Goal: Task Accomplishment & Management: Manage account settings

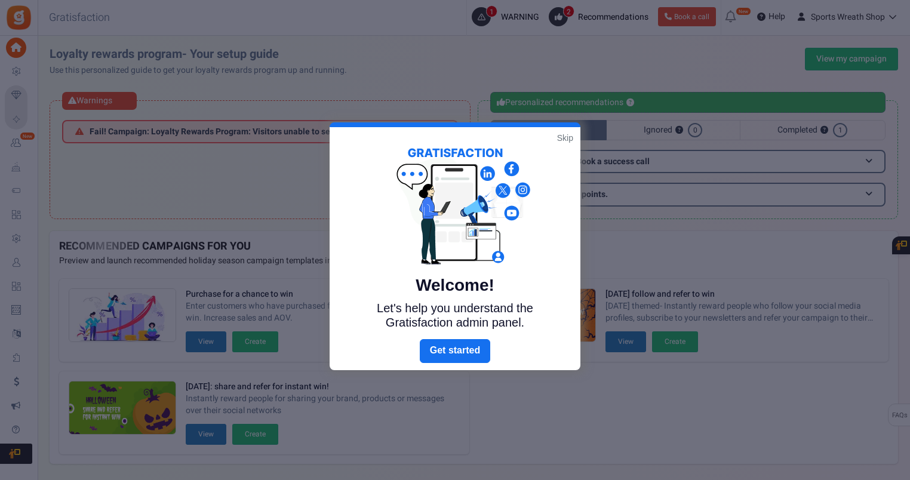
click at [709, 125] on div at bounding box center [455, 240] width 910 height 480
click at [564, 137] on link "Skip" at bounding box center [565, 138] width 16 height 12
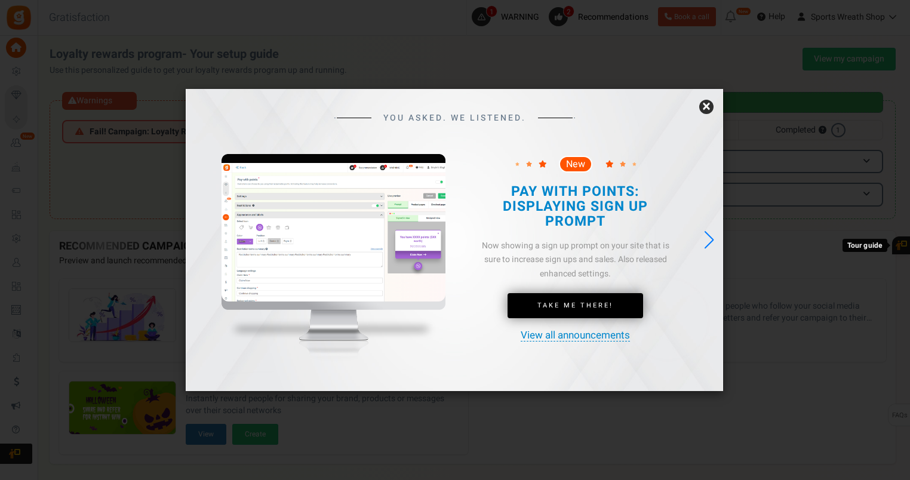
click at [714, 104] on div "YOU ASKED. WE LISTENED. New Take Me There!" at bounding box center [454, 240] width 537 height 303
click at [707, 107] on link "×" at bounding box center [706, 107] width 14 height 14
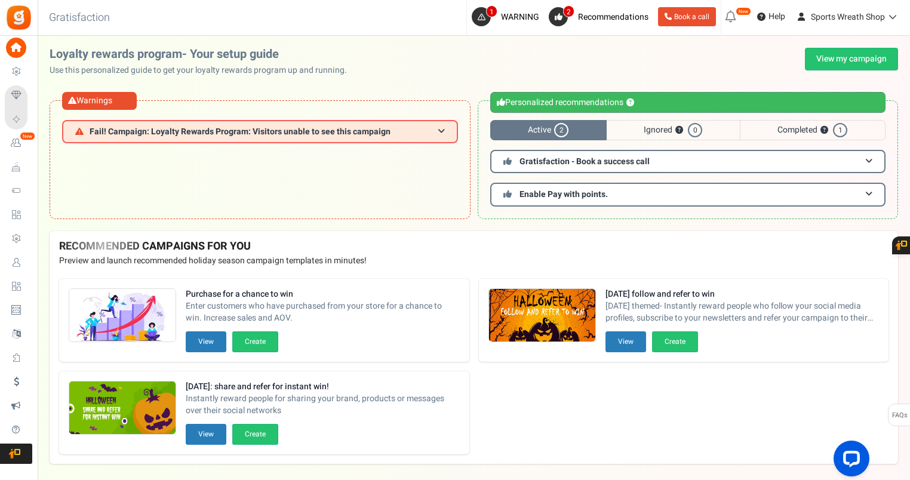
drag, startPoint x: 38, startPoint y: 263, endPoint x: 99, endPoint y: 262, distance: 60.3
click at [0, 0] on span "Users" at bounding box center [0, 0] width 0 height 0
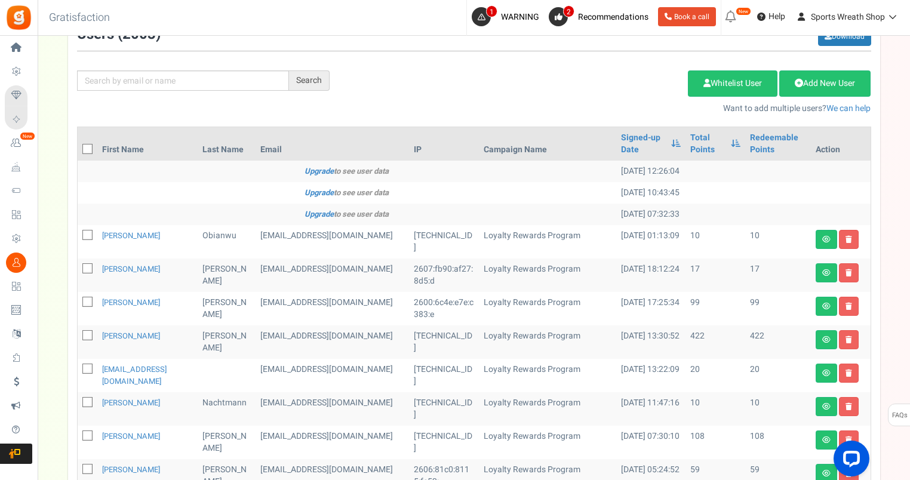
scroll to position [99, 0]
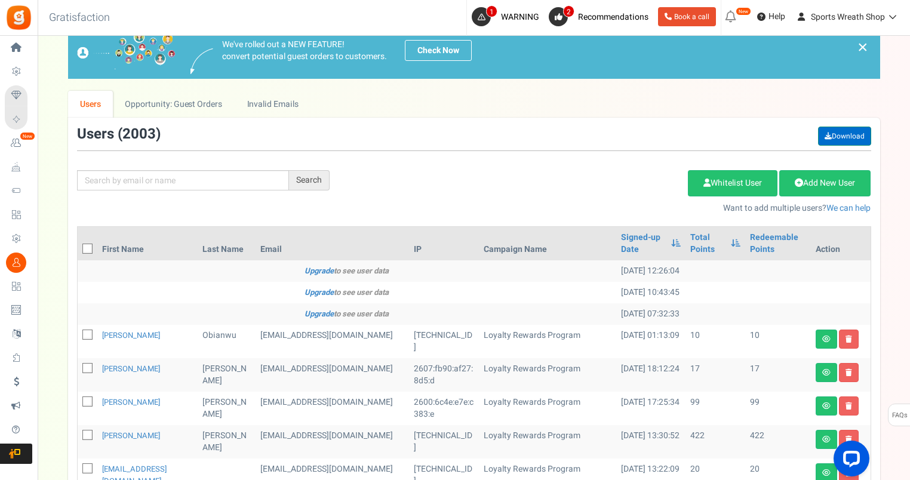
click at [852, 136] on link "Download" at bounding box center [844, 136] width 53 height 19
click at [176, 178] on input "text" at bounding box center [183, 180] width 212 height 20
paste input "[PERSON_NAME][EMAIL_ADDRESS][DOMAIN_NAME]"
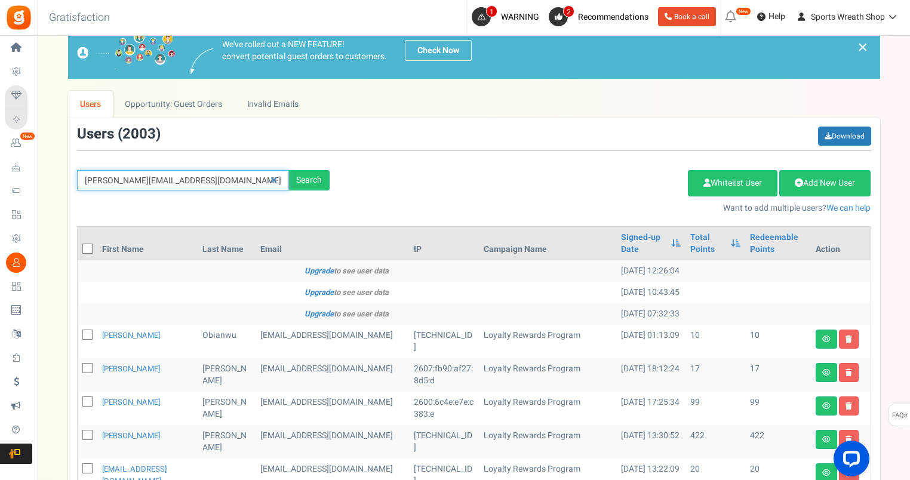
type input "[PERSON_NAME][EMAIL_ADDRESS][DOMAIN_NAME]"
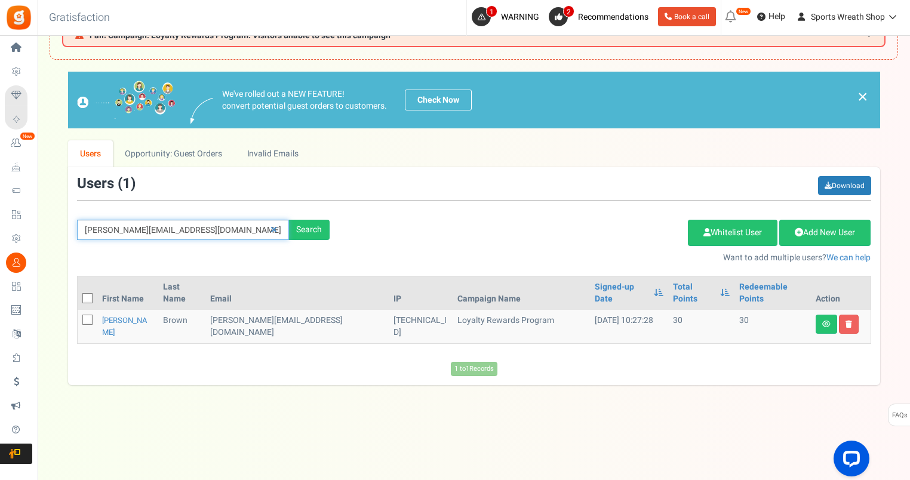
scroll to position [49, 0]
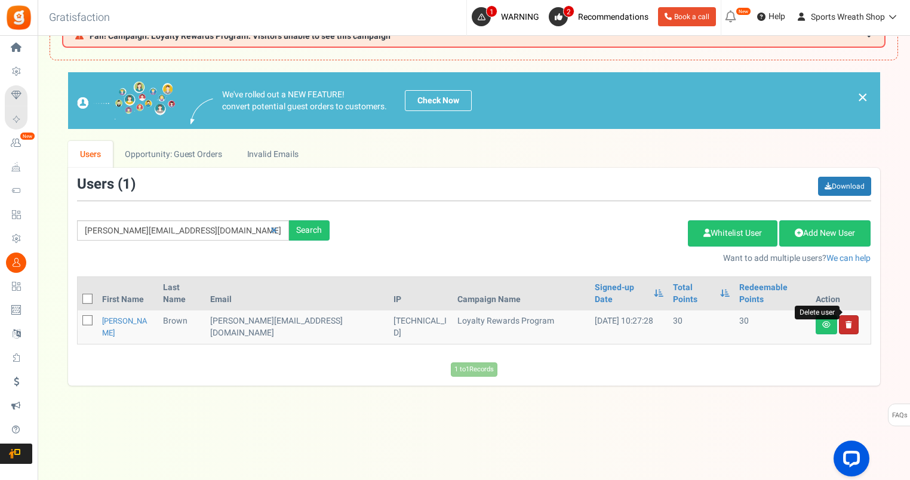
click at [847, 321] on icon at bounding box center [849, 324] width 7 height 7
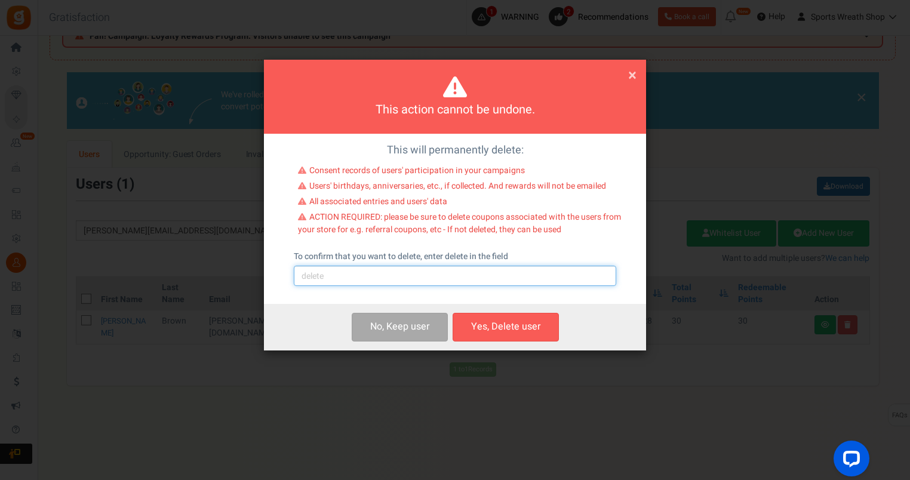
click at [377, 281] on input "text" at bounding box center [455, 276] width 322 height 20
type input "delete"
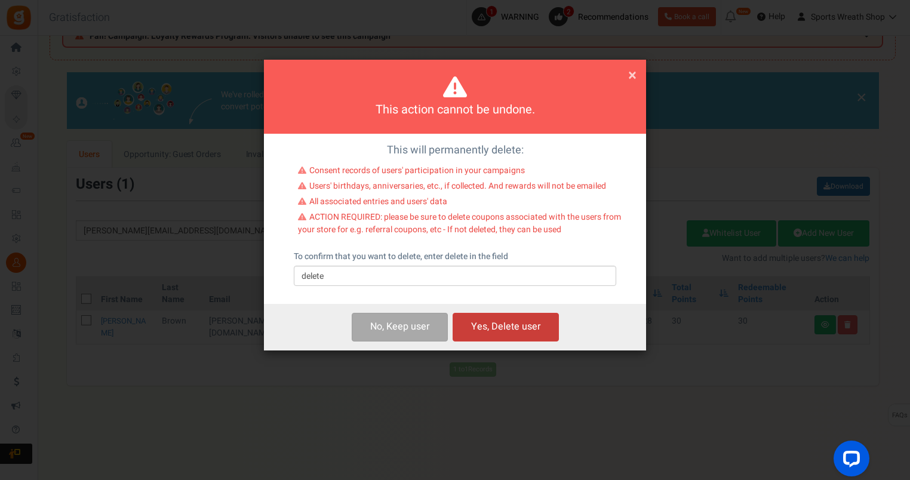
click at [521, 332] on button "Yes, Delete user" at bounding box center [506, 327] width 106 height 28
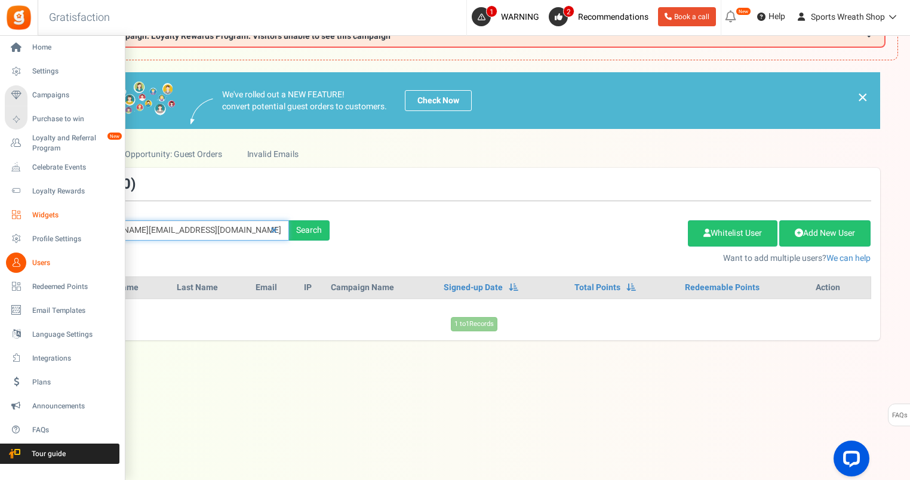
drag, startPoint x: 253, startPoint y: 229, endPoint x: 26, endPoint y: 208, distance: 228.5
click at [17, 226] on div "Home Settings Campaigns Purchase to win Loyalty and Referral Program New Celebr…" at bounding box center [455, 234] width 910 height 494
paste input "[EMAIL_ADDRESS]"
type input "[EMAIL_ADDRESS][DOMAIN_NAME]"
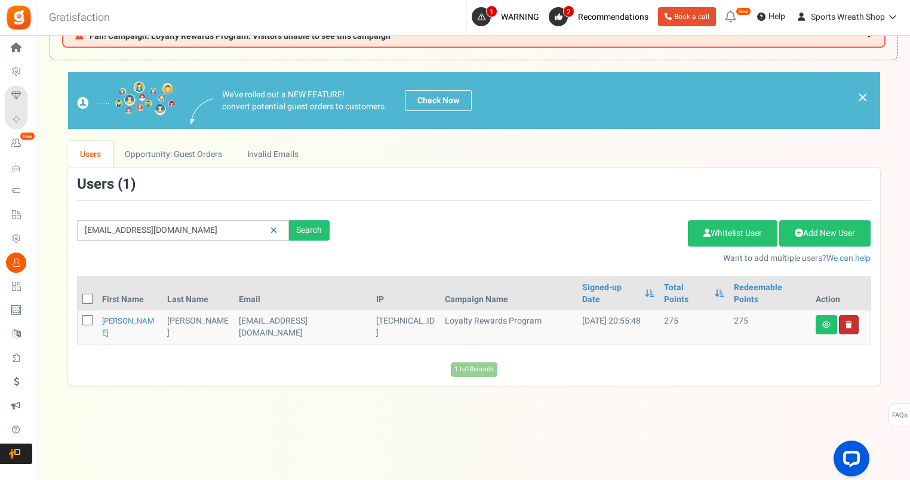
click at [850, 317] on link at bounding box center [849, 324] width 20 height 19
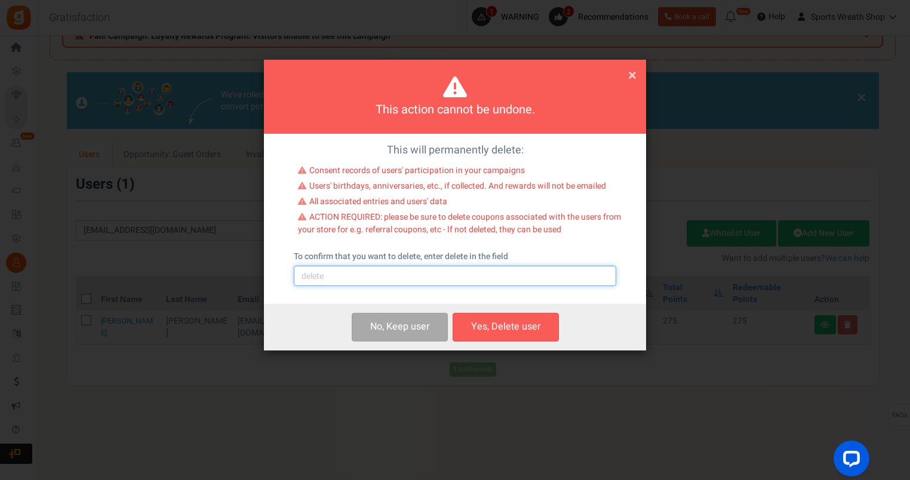
click at [365, 284] on input "text" at bounding box center [455, 276] width 322 height 20
type input "DELETE"
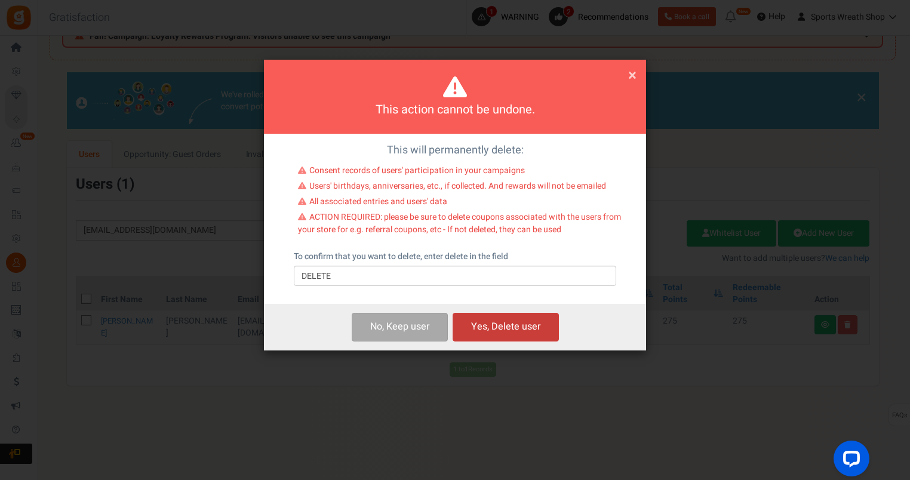
click at [523, 324] on button "Yes, Delete user" at bounding box center [506, 327] width 106 height 28
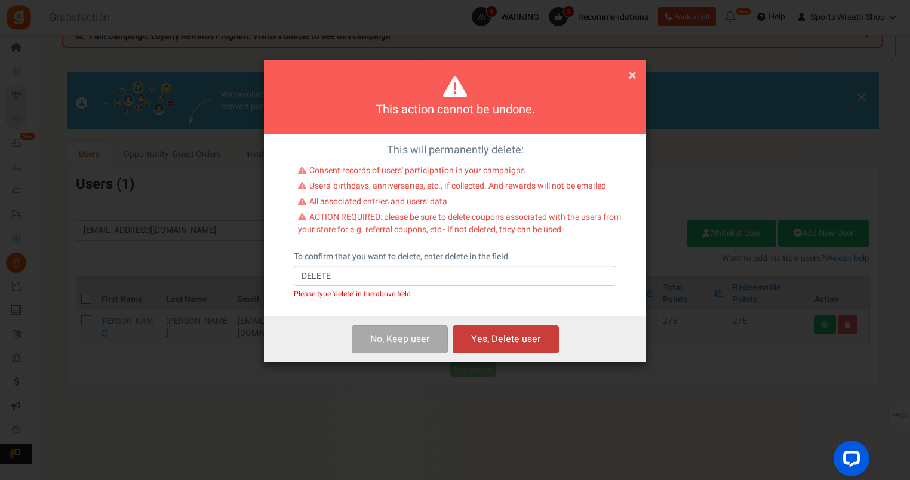
click at [509, 339] on button "Yes, Delete user" at bounding box center [506, 339] width 106 height 28
click at [527, 339] on button "Yes, Delete user" at bounding box center [506, 339] width 106 height 28
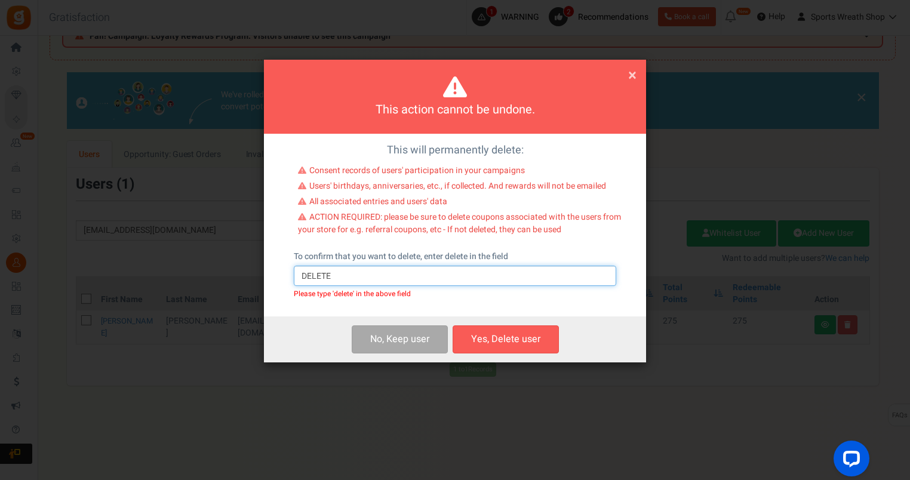
drag, startPoint x: 342, startPoint y: 278, endPoint x: 127, endPoint y: 303, distance: 215.9
click at [127, 302] on div "This action cannot be undone. × Close This will permanently delete: Consent rec…" at bounding box center [455, 240] width 910 height 480
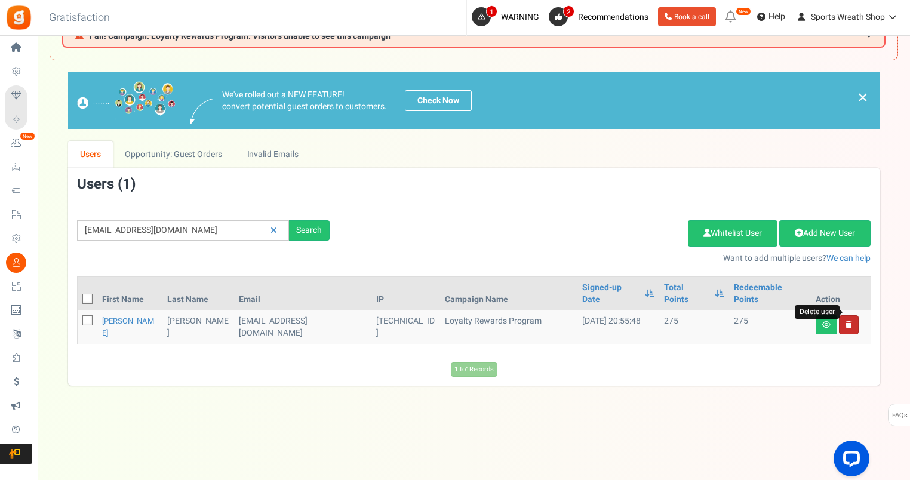
click at [850, 321] on icon at bounding box center [849, 324] width 7 height 7
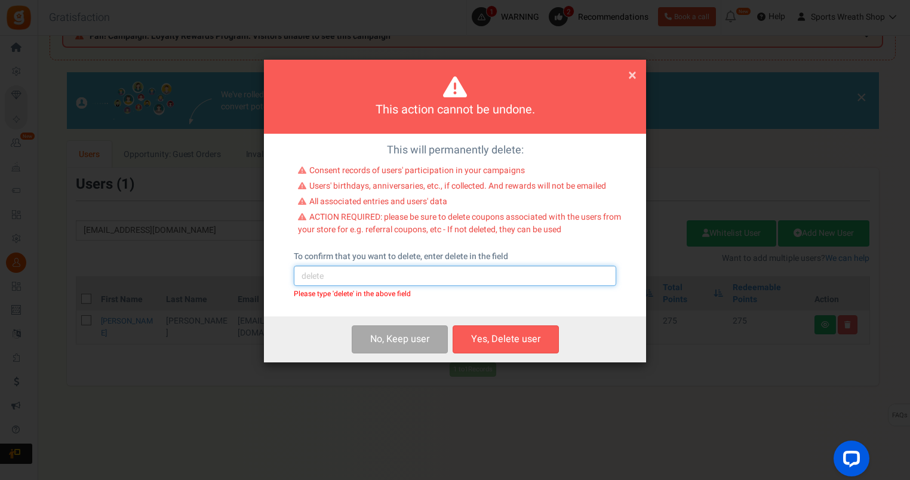
click at [411, 274] on input "text" at bounding box center [455, 276] width 322 height 20
type input "delete"
click at [521, 343] on button "Yes, Delete user" at bounding box center [506, 339] width 106 height 28
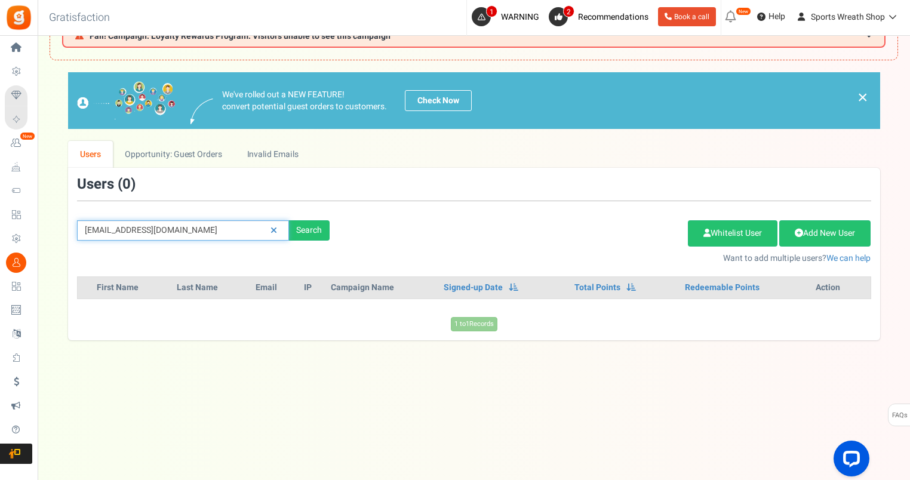
drag, startPoint x: 202, startPoint y: 232, endPoint x: 97, endPoint y: 207, distance: 108.6
click at [72, 228] on div "[EMAIL_ADDRESS][DOMAIN_NAME] Search" at bounding box center [203, 230] width 271 height 20
paste input "[DEMOGRAPHIC_DATA]"
type input "[EMAIL_ADDRESS][DOMAIN_NAME]"
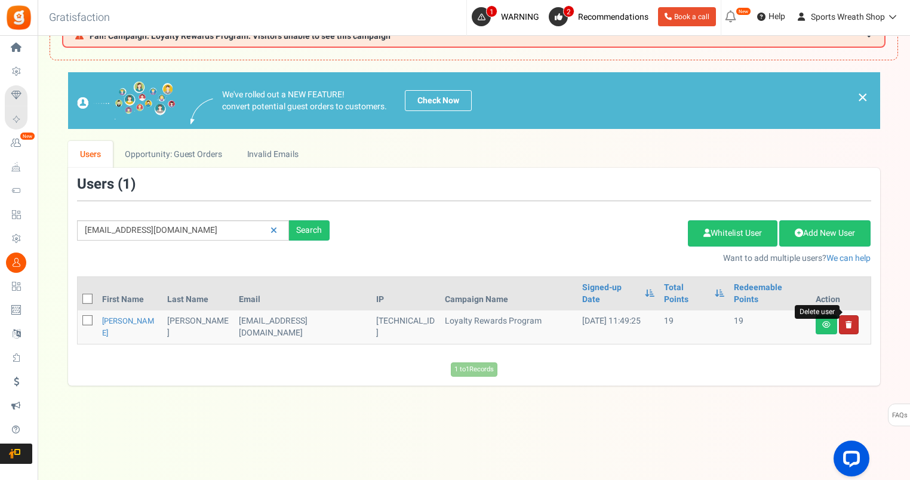
click at [846, 321] on icon at bounding box center [849, 324] width 7 height 7
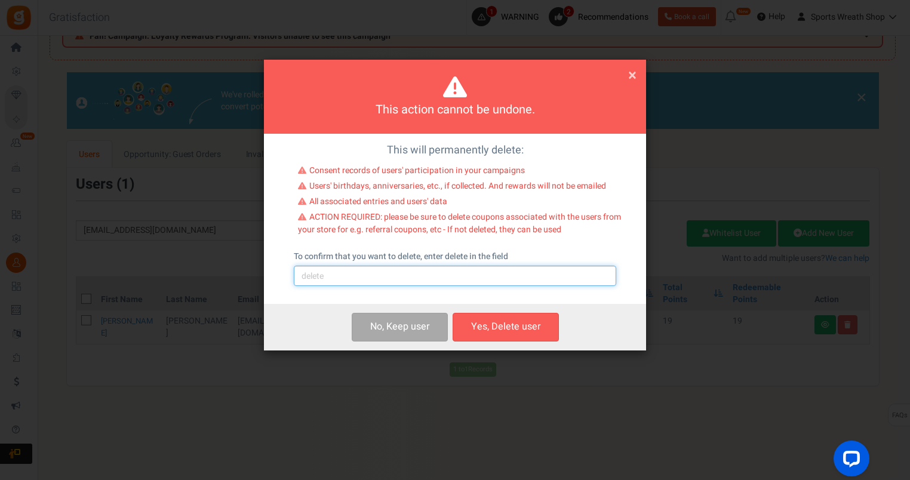
click at [450, 279] on input "text" at bounding box center [455, 276] width 322 height 20
type input "delete"
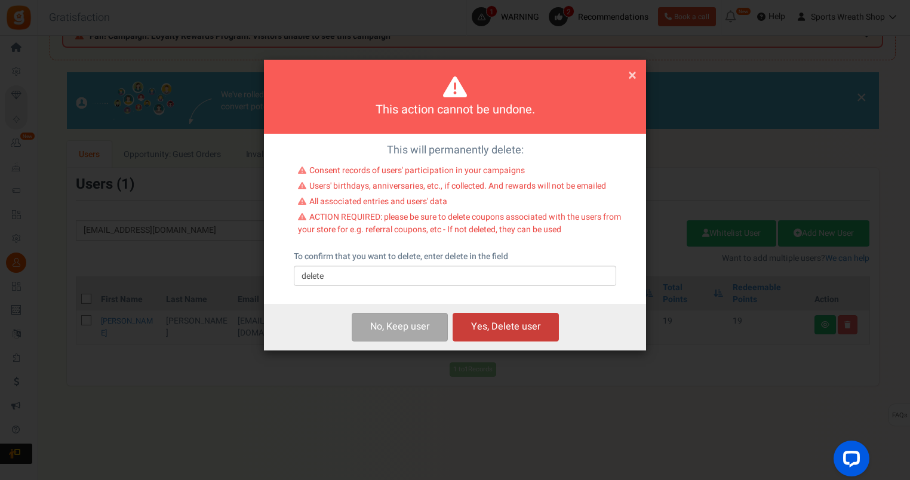
click at [516, 320] on button "Yes, Delete user" at bounding box center [506, 327] width 106 height 28
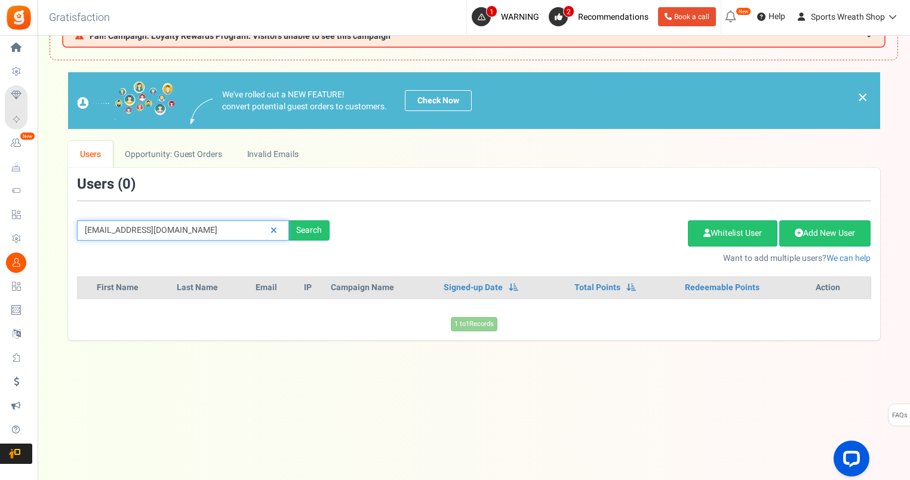
drag, startPoint x: 175, startPoint y: 226, endPoint x: 60, endPoint y: 226, distance: 114.7
click at [60, 226] on div "We've rolled out a NEW FEATURE! convert potential guest orders to customers. Ch…" at bounding box center [474, 206] width 849 height 268
paste input "smartsexpress2"
type input "[EMAIL_ADDRESS][DOMAIN_NAME]"
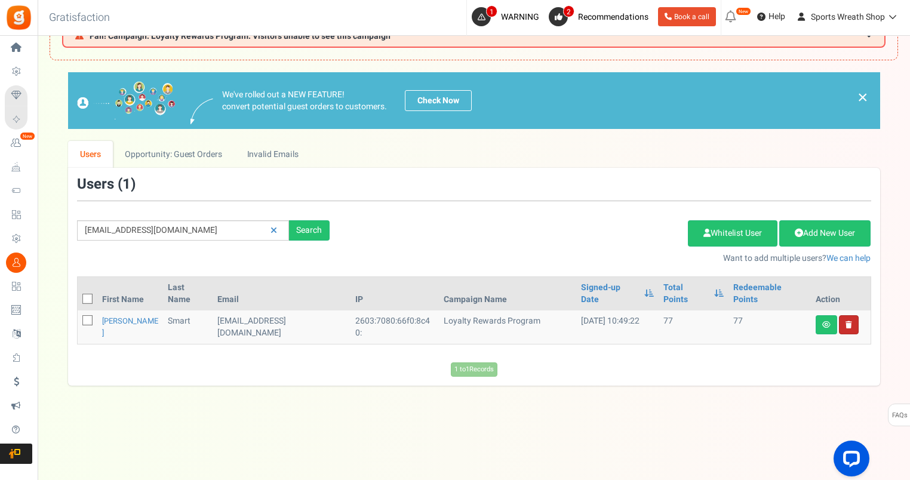
click at [853, 315] on link at bounding box center [849, 324] width 20 height 19
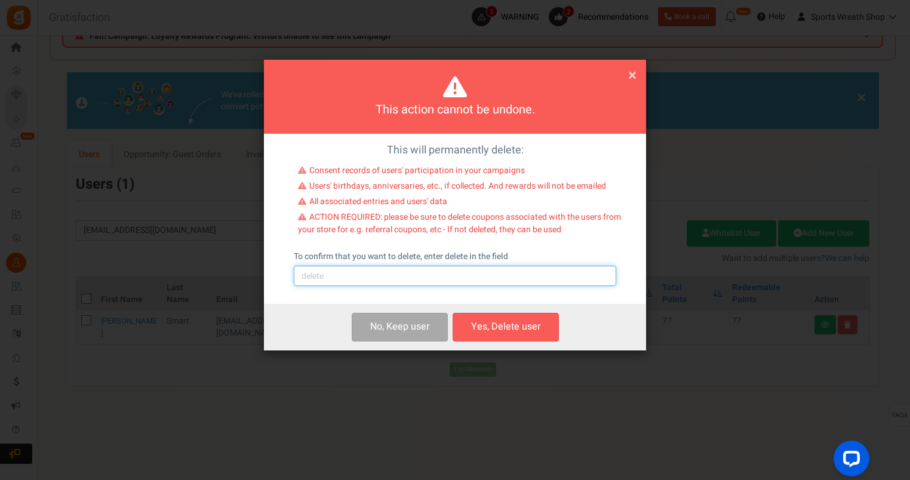
click at [447, 277] on input "text" at bounding box center [455, 276] width 322 height 20
type input "delete"
click at [481, 331] on button "Yes, Delete user" at bounding box center [506, 327] width 106 height 28
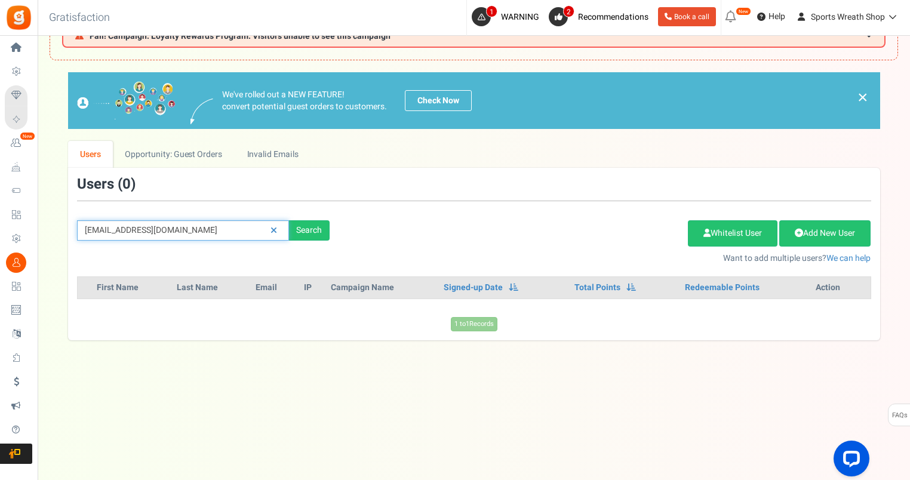
drag, startPoint x: 213, startPoint y: 223, endPoint x: 64, endPoint y: 229, distance: 148.2
click at [62, 229] on div "We've rolled out a NEW FEATURE! convert potential guest orders to customers. Ch…" at bounding box center [474, 206] width 849 height 268
paste input "[EMAIL_ADDRESS]"
type input "[EMAIL_ADDRESS][DOMAIN_NAME]"
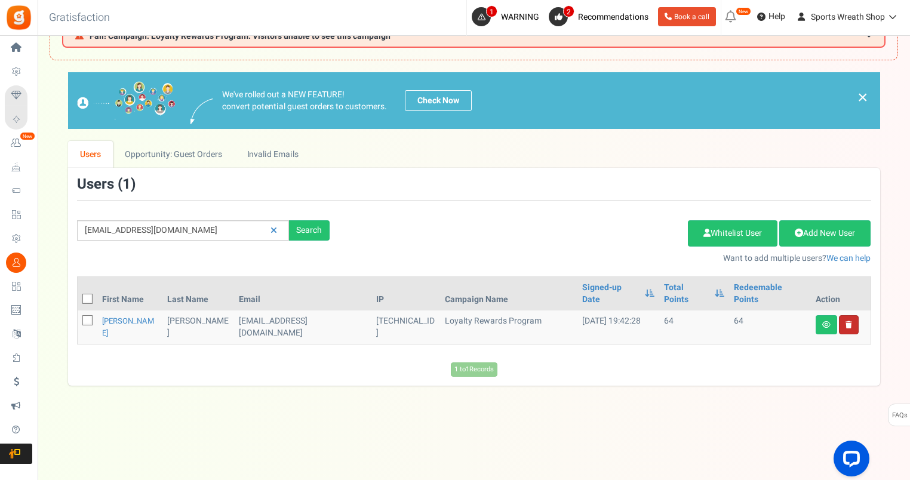
click at [851, 315] on link at bounding box center [849, 324] width 20 height 19
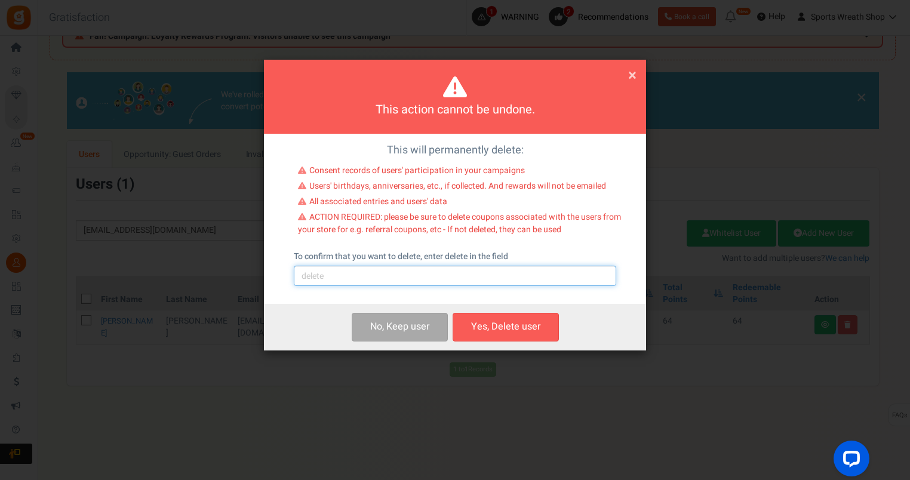
click at [477, 274] on input "text" at bounding box center [455, 276] width 322 height 20
type input "delete"
drag, startPoint x: 511, startPoint y: 339, endPoint x: 684, endPoint y: 234, distance: 202.9
click at [511, 339] on button "Yes, Delete user" at bounding box center [506, 327] width 106 height 28
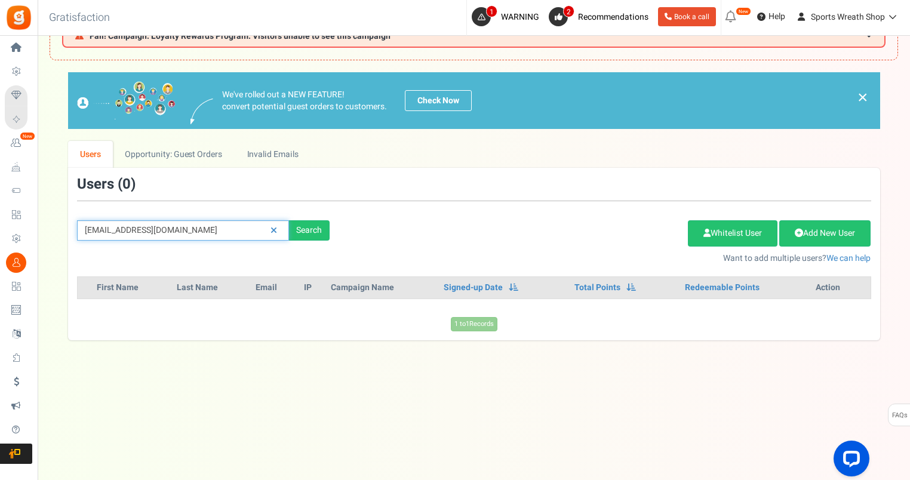
drag, startPoint x: 215, startPoint y: 235, endPoint x: 54, endPoint y: 216, distance: 161.8
click at [54, 216] on div "We've rolled out a NEW FEATURE! convert potential guest orders to customers. Ch…" at bounding box center [474, 206] width 849 height 268
paste input "[EMAIL_ADDRESS]"
type input "[EMAIL_ADDRESS][DOMAIN_NAME]"
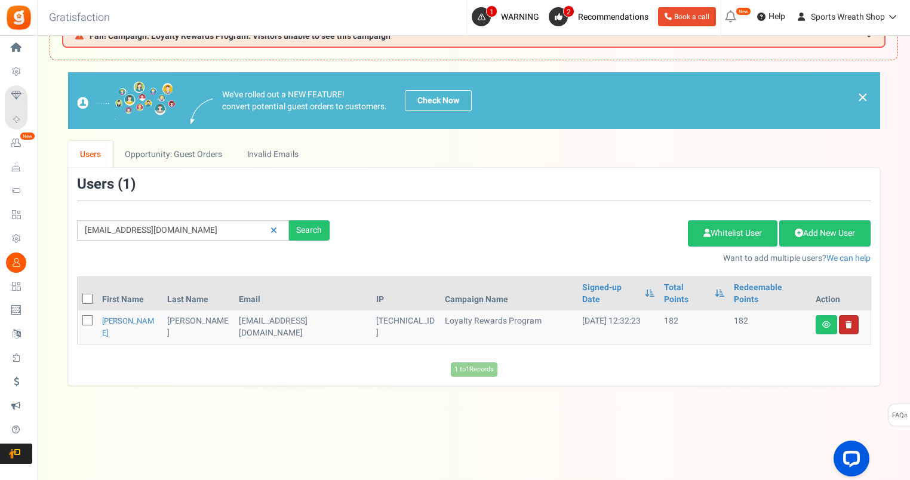
click at [851, 315] on link at bounding box center [849, 324] width 20 height 19
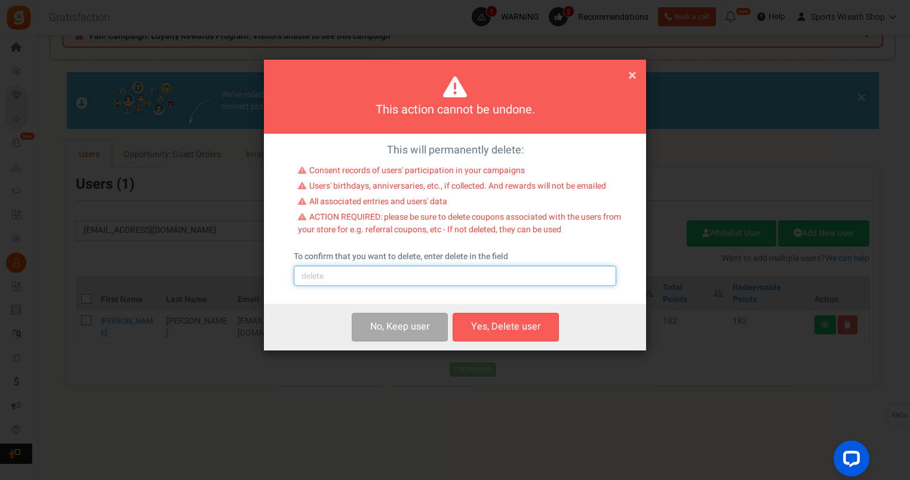
click at [382, 276] on input "text" at bounding box center [455, 276] width 322 height 20
type input "delete"
click at [484, 325] on button "Yes, Delete user" at bounding box center [506, 327] width 106 height 28
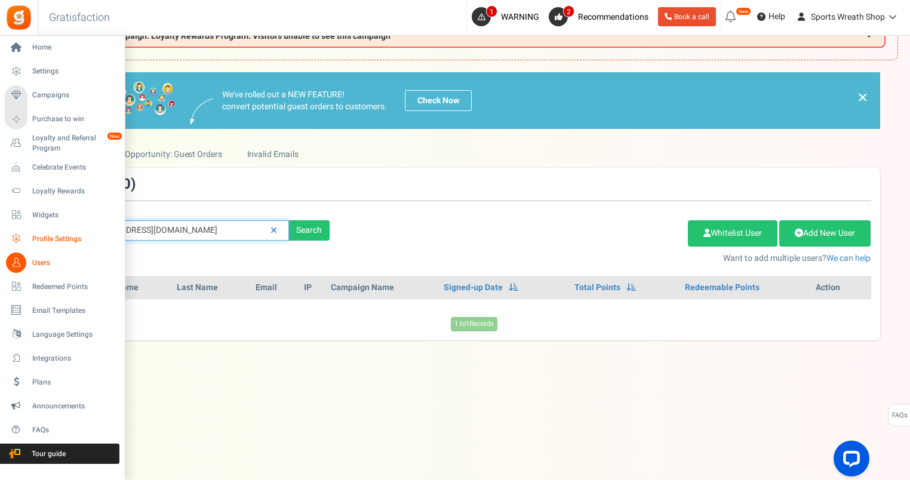
drag, startPoint x: 217, startPoint y: 219, endPoint x: 31, endPoint y: 232, distance: 186.8
click at [36, 232] on div "Home Settings Campaigns Purchase to win Loyalty and Referral Program New Celebr…" at bounding box center [455, 234] width 910 height 494
paste input "karajautrey@g"
type input "[EMAIL_ADDRESS][DOMAIN_NAME]"
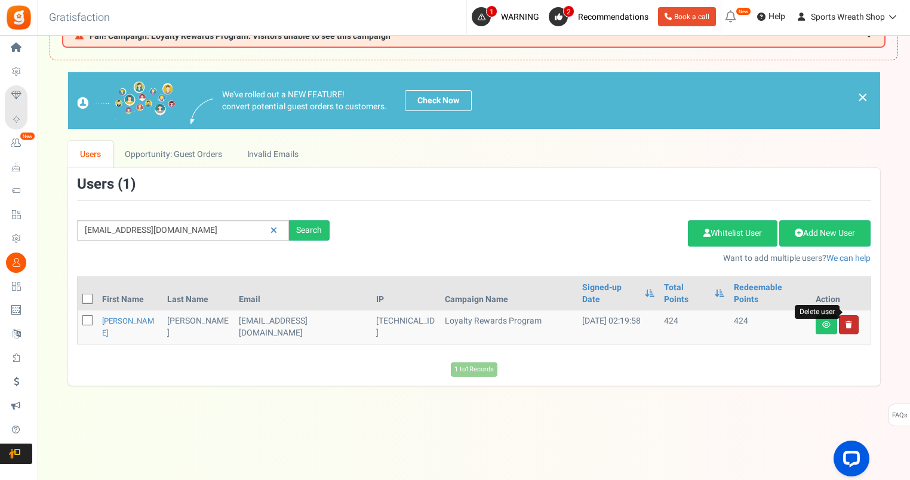
click at [850, 321] on icon at bounding box center [849, 324] width 7 height 7
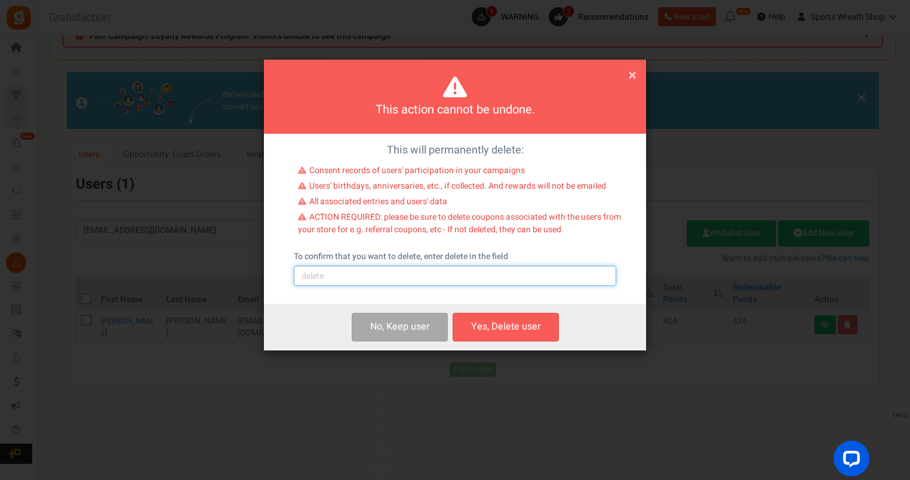
click at [520, 274] on input "text" at bounding box center [455, 276] width 322 height 20
type input "delete"
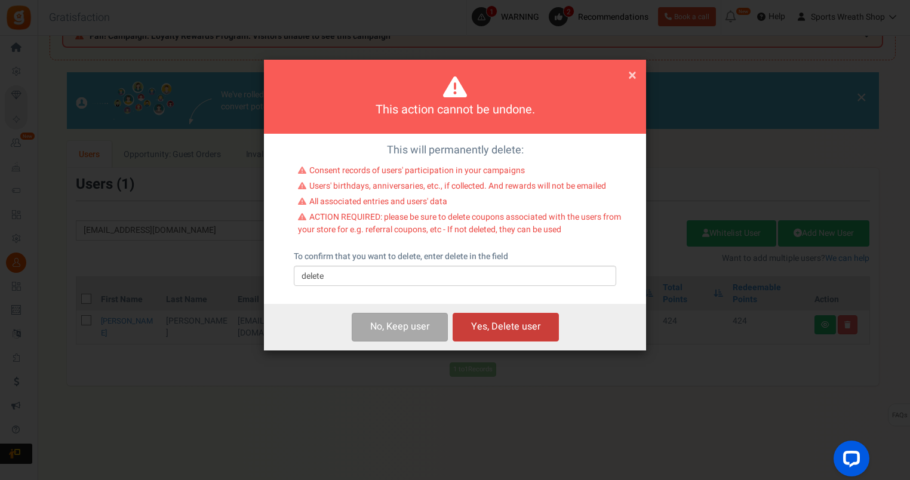
click at [483, 330] on button "Yes, Delete user" at bounding box center [506, 327] width 106 height 28
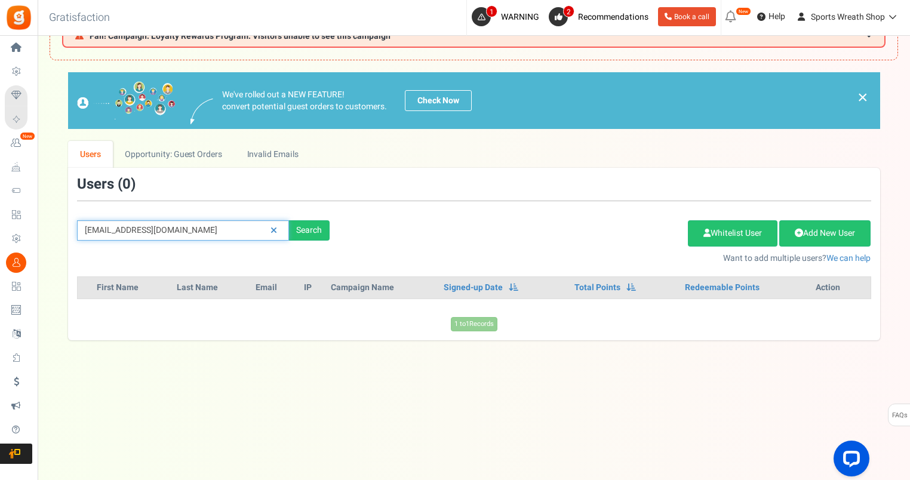
drag, startPoint x: 217, startPoint y: 227, endPoint x: 68, endPoint y: 231, distance: 148.8
click at [68, 231] on div "[EMAIL_ADDRESS][DOMAIN_NAME] Search" at bounding box center [203, 230] width 271 height 20
paste input "[EMAIL_ADDRESS][DOMAIN_NAME]"
type input "[EMAIL_ADDRESS][DOMAIN_NAME]"
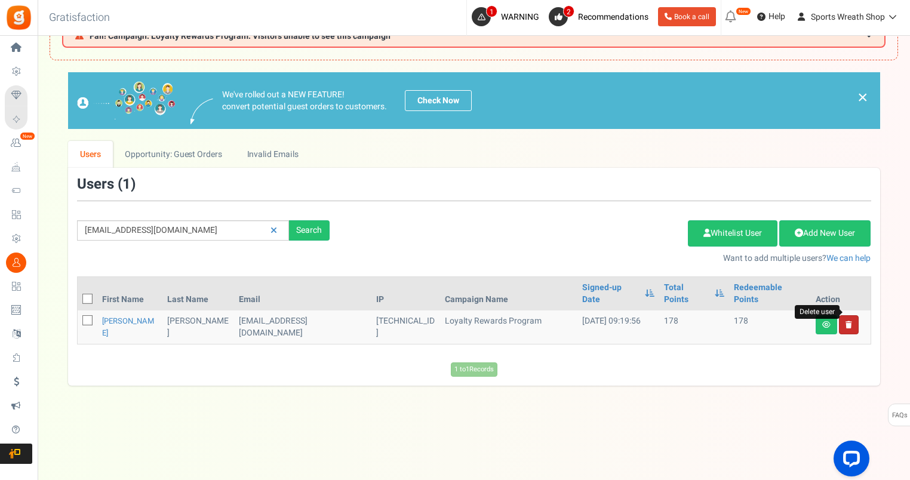
click at [849, 321] on icon at bounding box center [849, 324] width 7 height 7
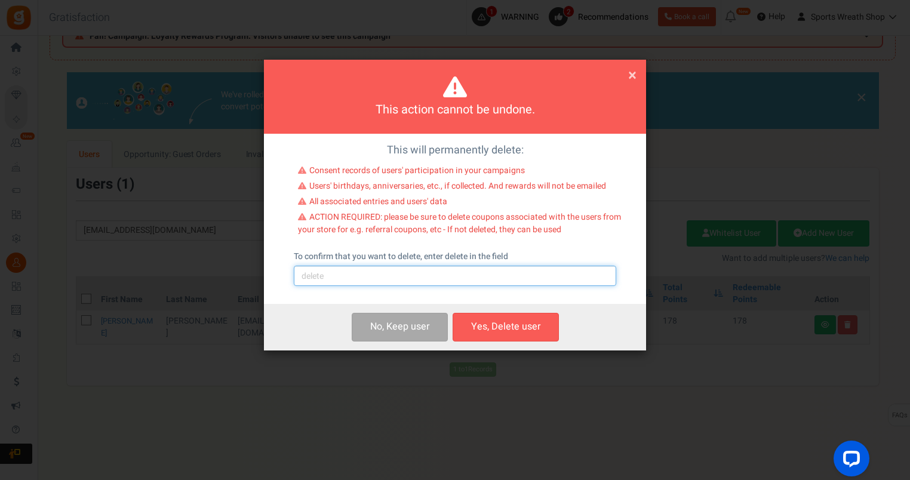
click at [363, 279] on input "text" at bounding box center [455, 276] width 322 height 20
type input "delete"
click at [481, 318] on button "Yes, Delete user" at bounding box center [506, 327] width 106 height 28
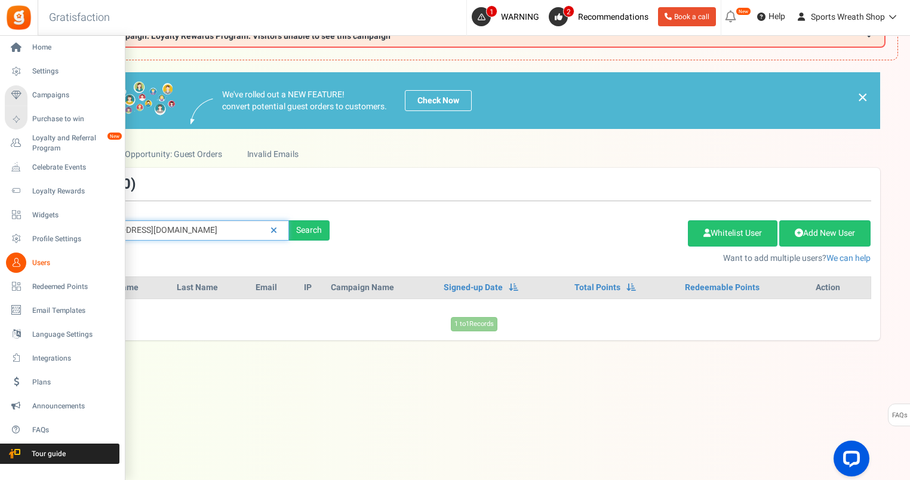
drag, startPoint x: 196, startPoint y: 231, endPoint x: 0, endPoint y: 223, distance: 196.0
click at [0, 223] on html "Install now Back to Home Back to program setup Home Settings Campaigns Purchase…" at bounding box center [455, 216] width 910 height 530
paste input "[EMAIL_ADDRESS][PERSON_NAME]"
type input "[EMAIL_ADDRESS][PERSON_NAME][DOMAIN_NAME]"
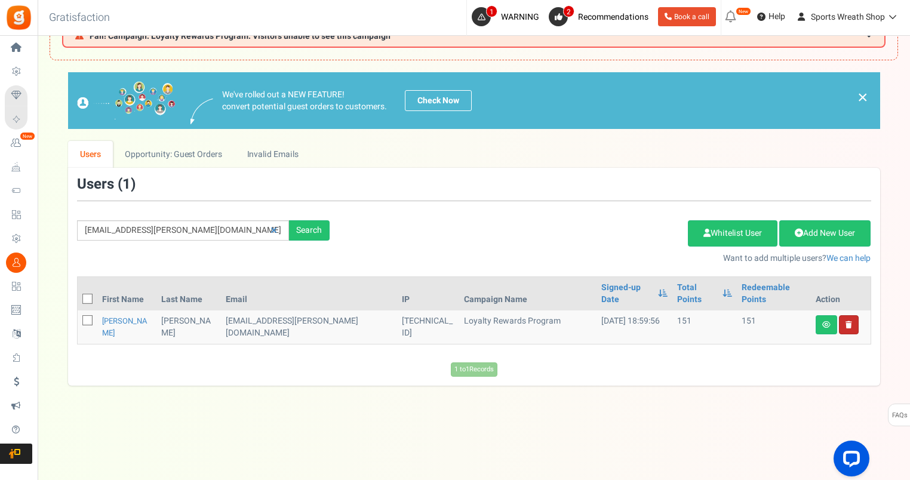
click at [852, 315] on link at bounding box center [849, 324] width 20 height 19
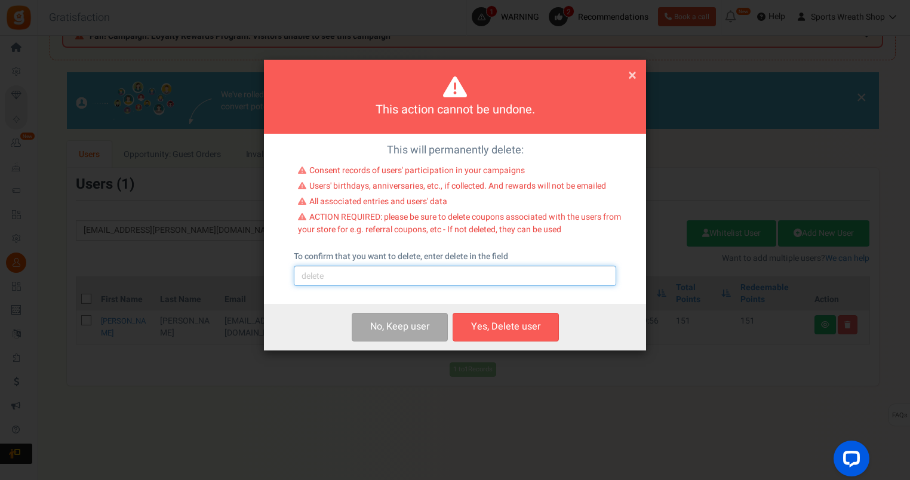
click at [472, 281] on input "text" at bounding box center [455, 276] width 322 height 20
type input "delete"
click at [496, 330] on button "Yes, Delete user" at bounding box center [506, 327] width 106 height 28
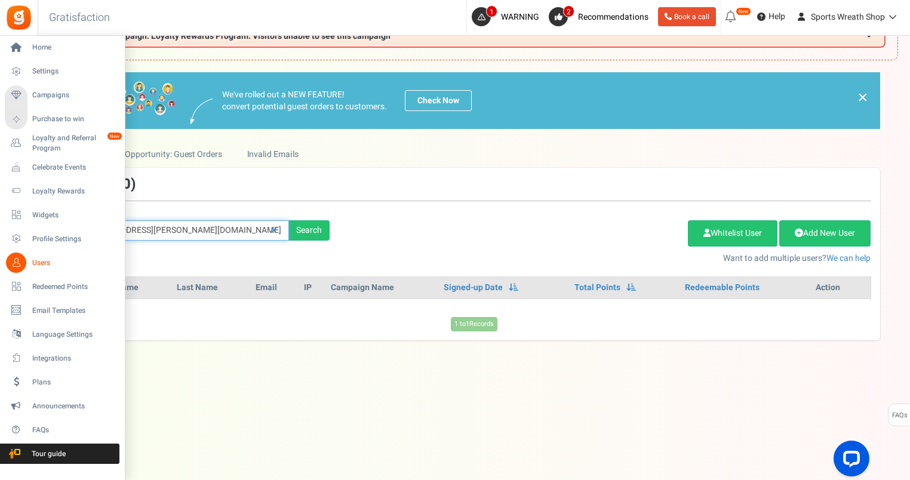
drag, startPoint x: 198, startPoint y: 226, endPoint x: 16, endPoint y: 227, distance: 182.2
click at [16, 227] on div "Home Settings Campaigns Purchase to win Loyalty and Referral Program New Celebr…" at bounding box center [455, 234] width 910 height 494
paste input "[EMAIL_ADDRESS][DOMAIN_NAME]"
type input "[EMAIL_ADDRESS][DOMAIN_NAME]"
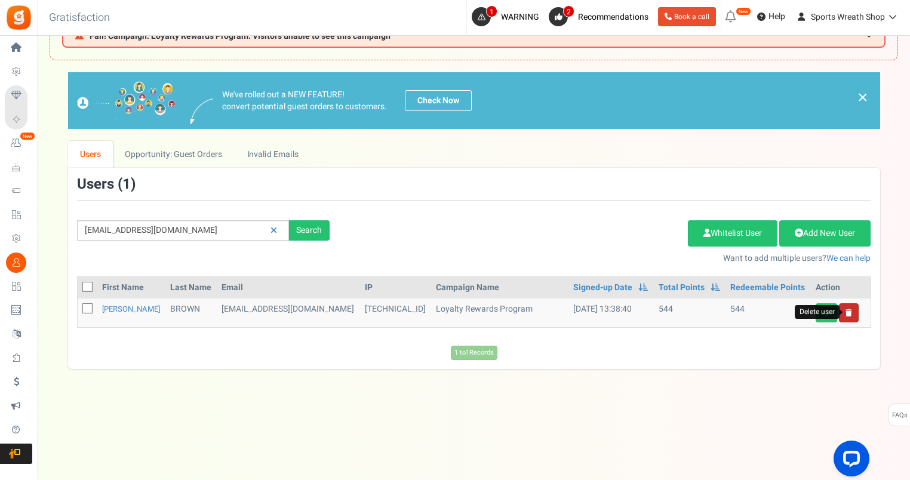
click at [850, 312] on icon at bounding box center [849, 312] width 7 height 7
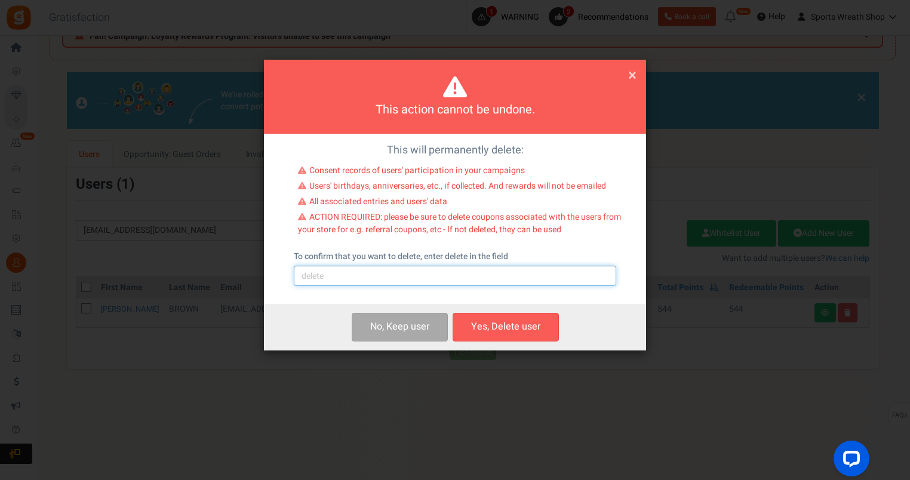
click at [356, 274] on input "text" at bounding box center [455, 276] width 322 height 20
type input "delete"
click at [494, 328] on button "Yes, Delete user" at bounding box center [506, 327] width 106 height 28
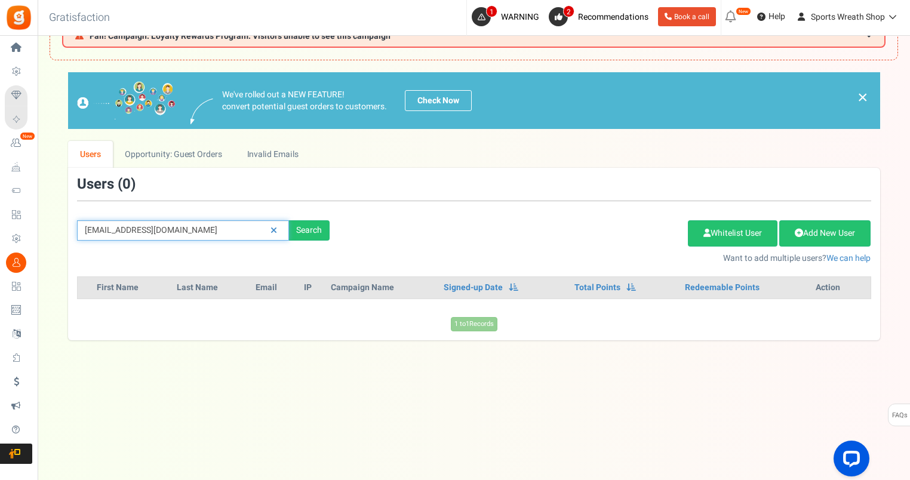
drag, startPoint x: 236, startPoint y: 225, endPoint x: 79, endPoint y: 234, distance: 157.4
click at [71, 232] on div "[EMAIL_ADDRESS][DOMAIN_NAME] Search" at bounding box center [203, 230] width 271 height 20
paste input "[EMAIL_ADDRESS]"
type input "[EMAIL_ADDRESS][DOMAIN_NAME]"
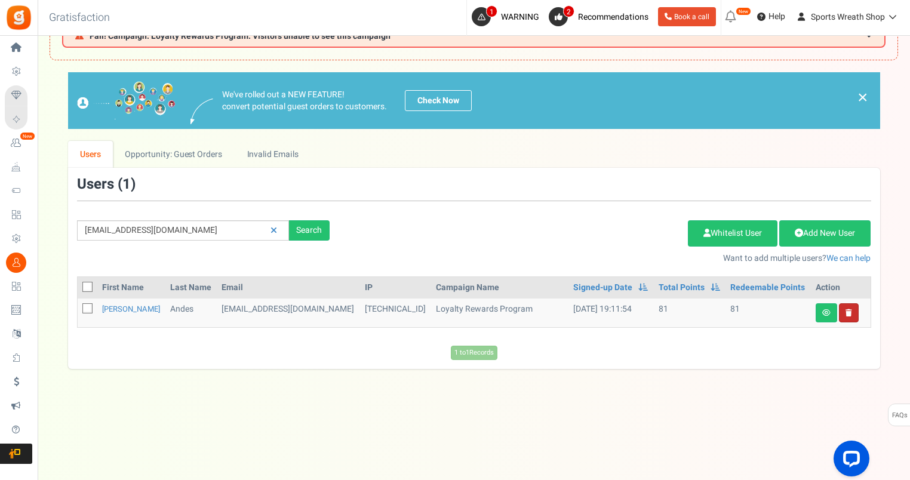
click at [850, 313] on icon at bounding box center [849, 312] width 7 height 7
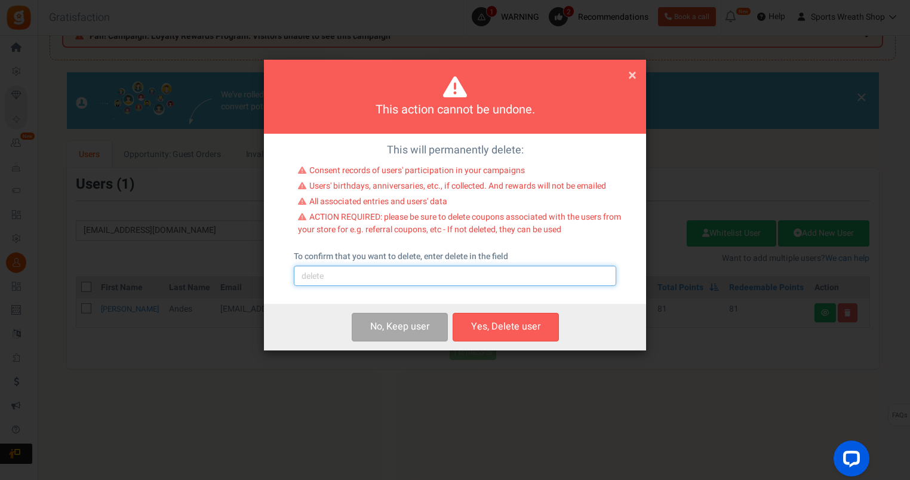
click at [367, 274] on input "text" at bounding box center [455, 276] width 322 height 20
type input "delete"
click at [514, 330] on button "Yes, Delete user" at bounding box center [506, 327] width 106 height 28
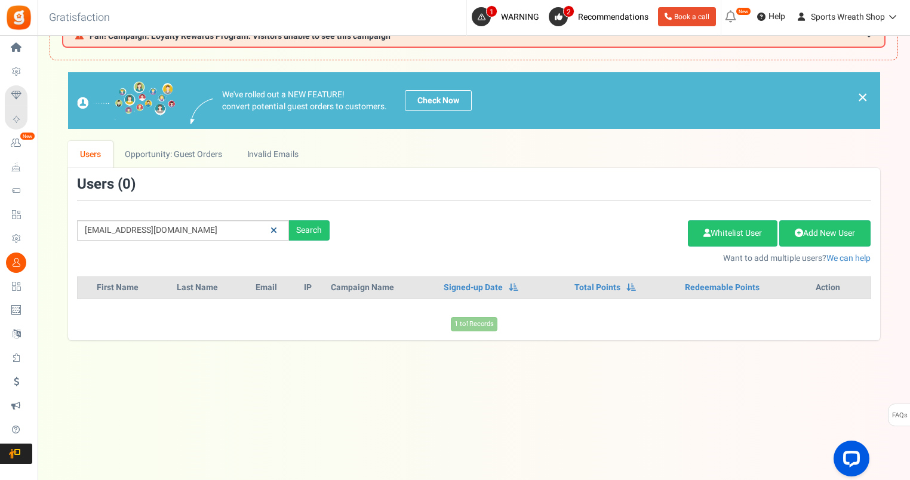
click at [272, 226] on icon at bounding box center [274, 230] width 7 height 8
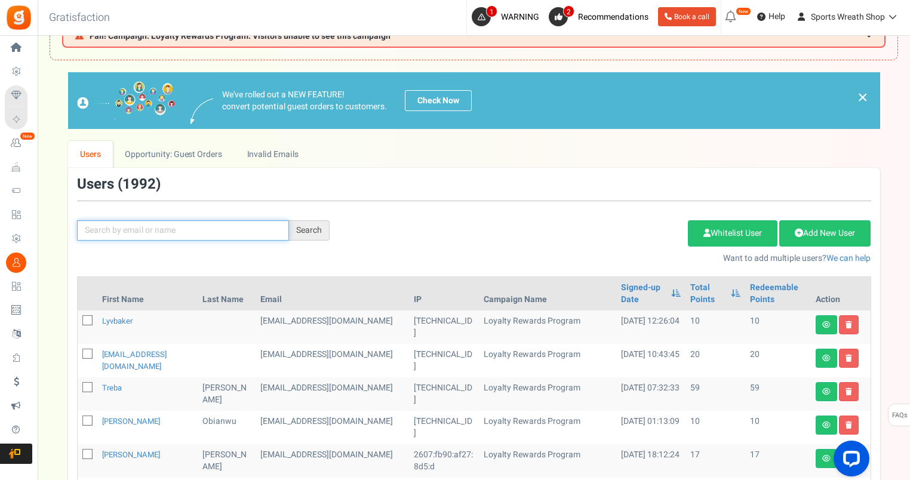
click at [141, 228] on input "text" at bounding box center [183, 230] width 212 height 20
paste input "[EMAIL_ADDRESS][DOMAIN_NAME]"
type input "[EMAIL_ADDRESS][DOMAIN_NAME]"
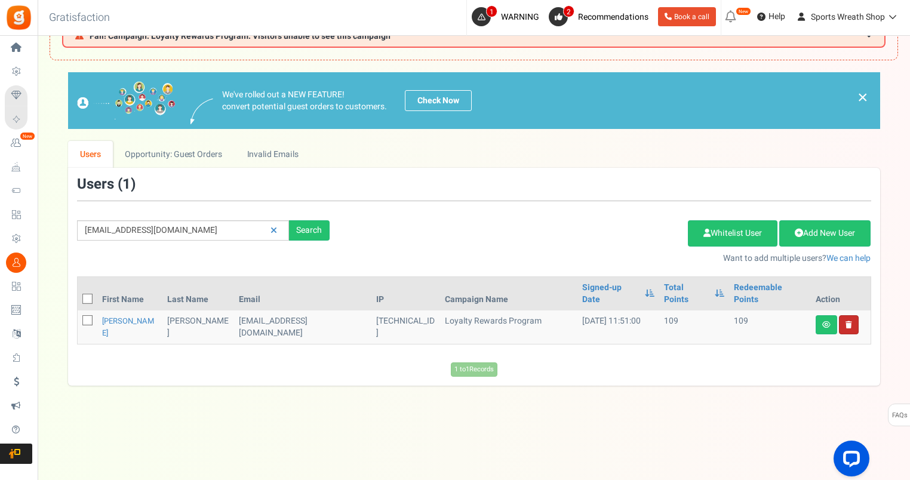
click at [851, 315] on link at bounding box center [849, 324] width 20 height 19
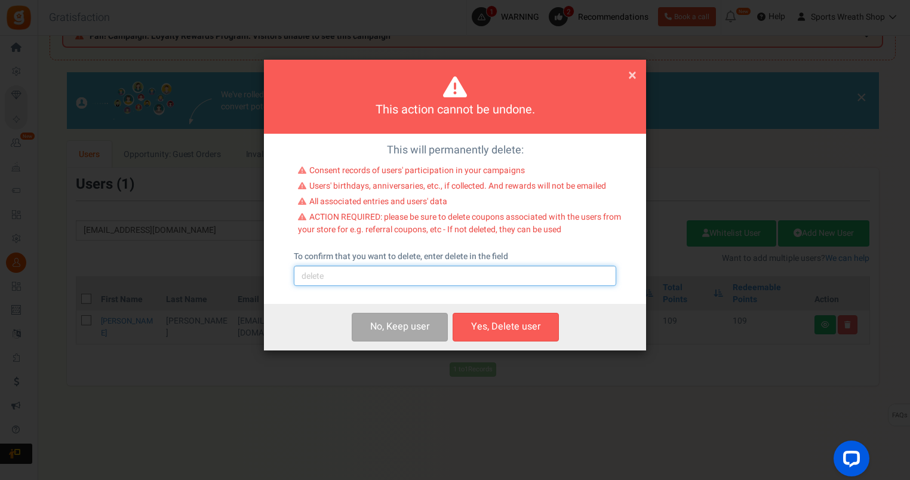
click at [469, 277] on input "text" at bounding box center [455, 276] width 322 height 20
type input "delete"
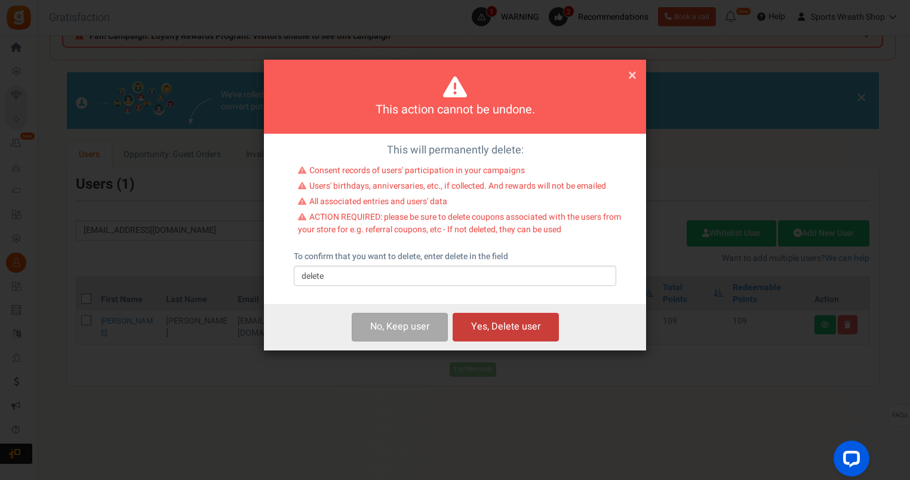
click at [501, 327] on button "Yes, Delete user" at bounding box center [506, 327] width 106 height 28
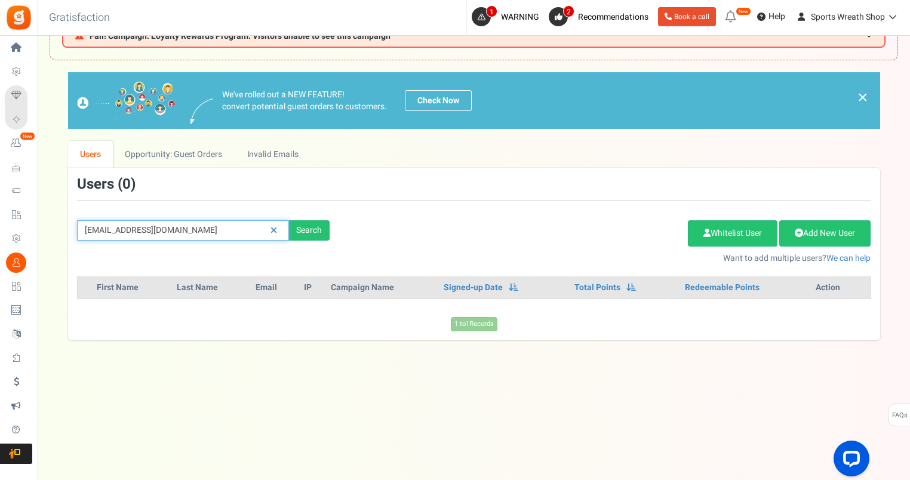
drag, startPoint x: 222, startPoint y: 231, endPoint x: 52, endPoint y: 241, distance: 170.0
click at [50, 241] on div "We've rolled out a NEW FEATURE! convert potential guest orders to customers. Ch…" at bounding box center [474, 206] width 849 height 268
paste input "[EMAIL_ADDRESS]"
type input "[EMAIL_ADDRESS][DOMAIN_NAME]"
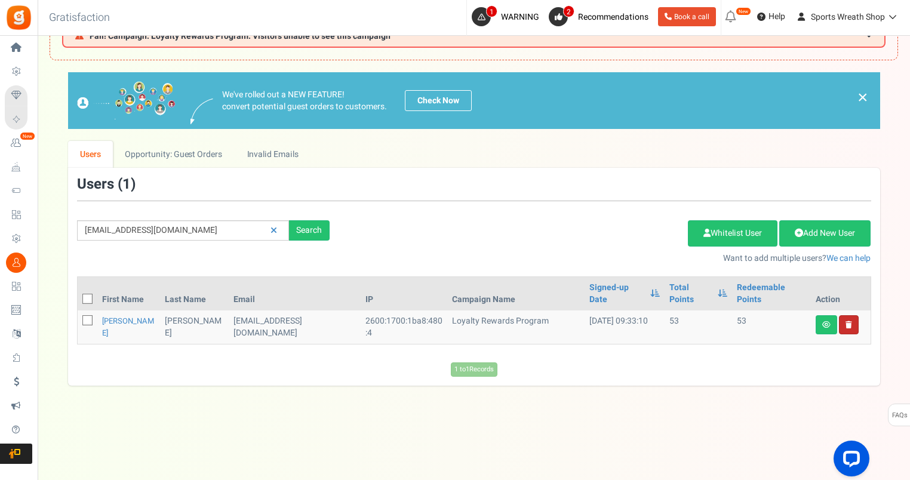
click at [847, 315] on link "Delete user" at bounding box center [849, 324] width 20 height 19
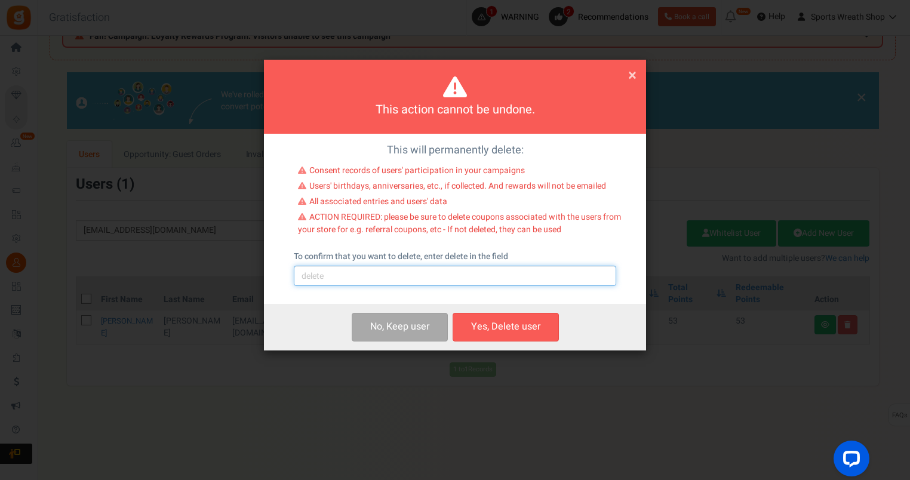
click at [471, 271] on input "text" at bounding box center [455, 276] width 322 height 20
type input "delete"
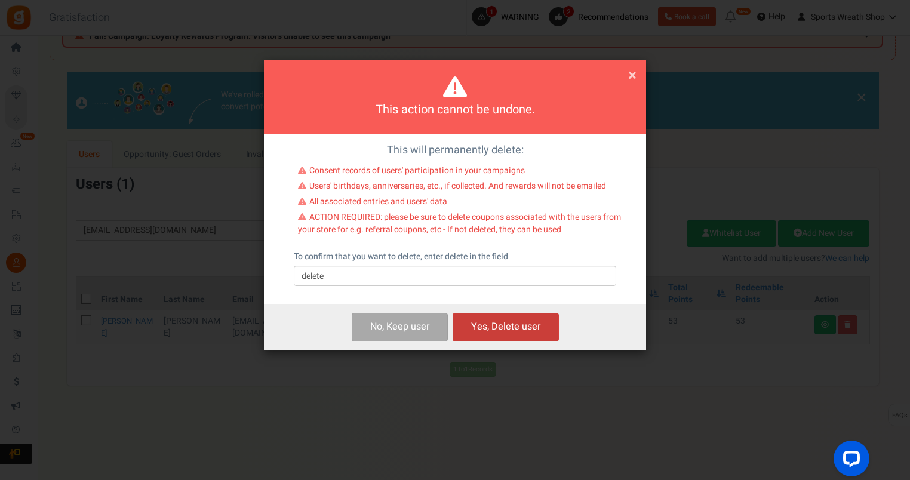
click at [488, 335] on button "Yes, Delete user" at bounding box center [506, 327] width 106 height 28
